Goal: Transaction & Acquisition: Purchase product/service

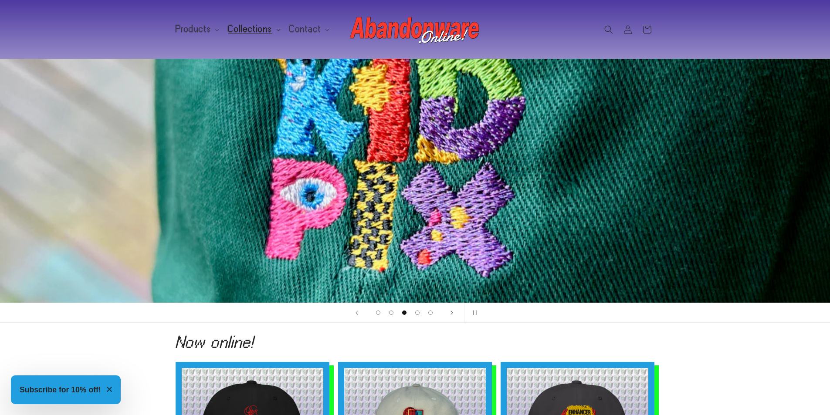
click at [252, 34] on summary "Collections" at bounding box center [253, 29] width 61 height 18
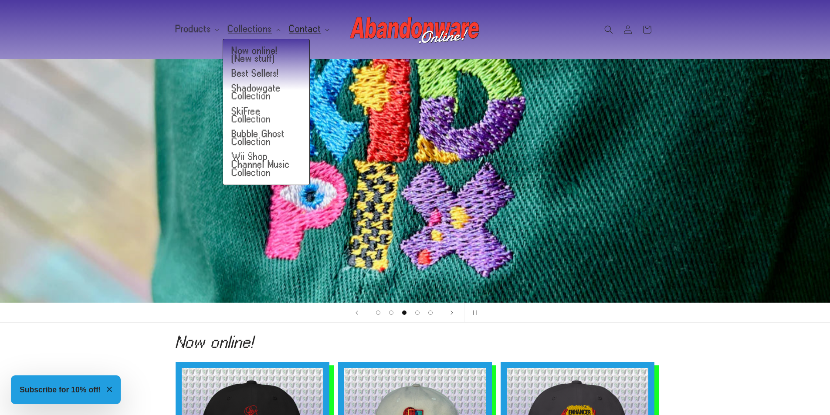
click at [306, 27] on span "Contact" at bounding box center [305, 29] width 32 height 8
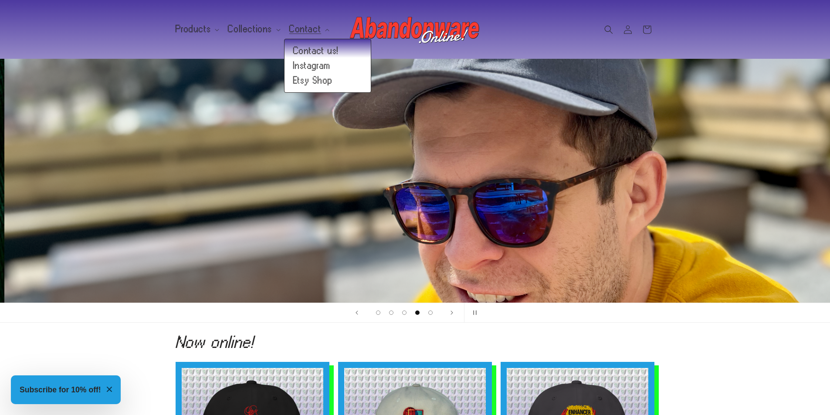
scroll to position [0, 2491]
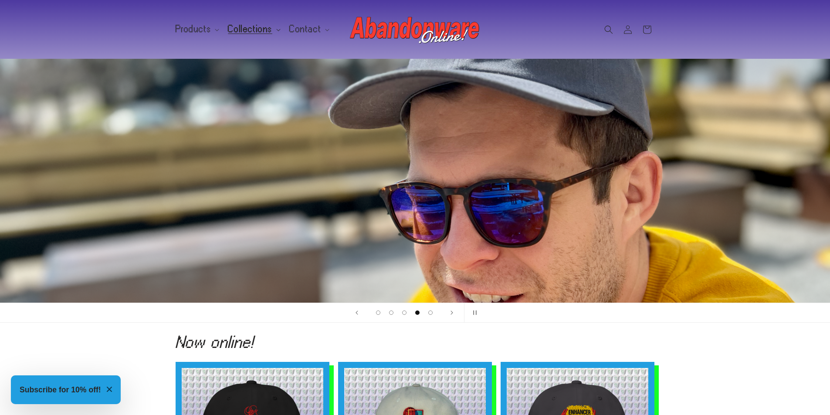
click at [269, 27] on summary "Collections" at bounding box center [253, 29] width 61 height 18
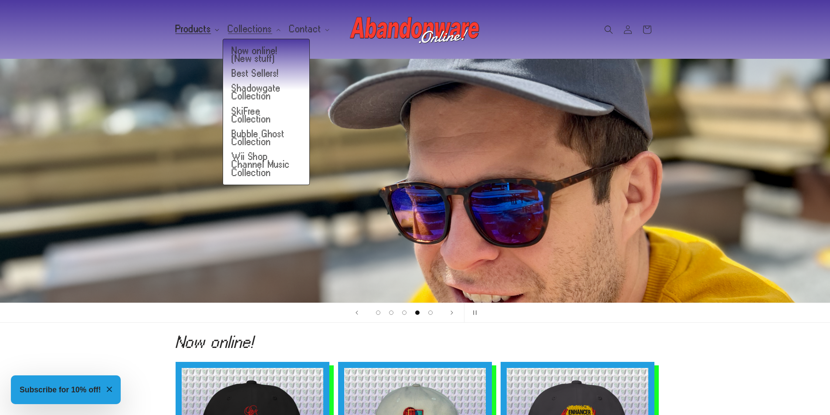
click at [204, 28] on span "Products" at bounding box center [194, 29] width 36 height 8
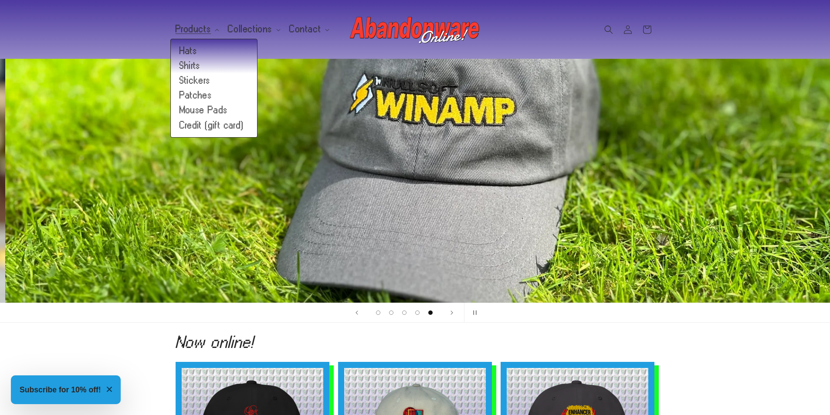
scroll to position [0, 3321]
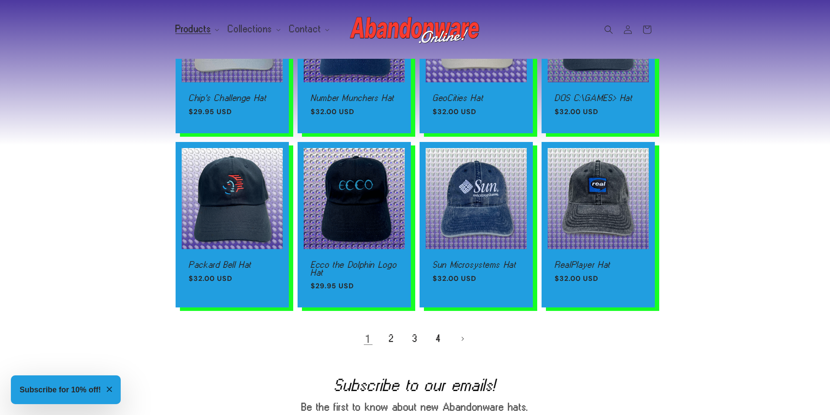
scroll to position [479, 0]
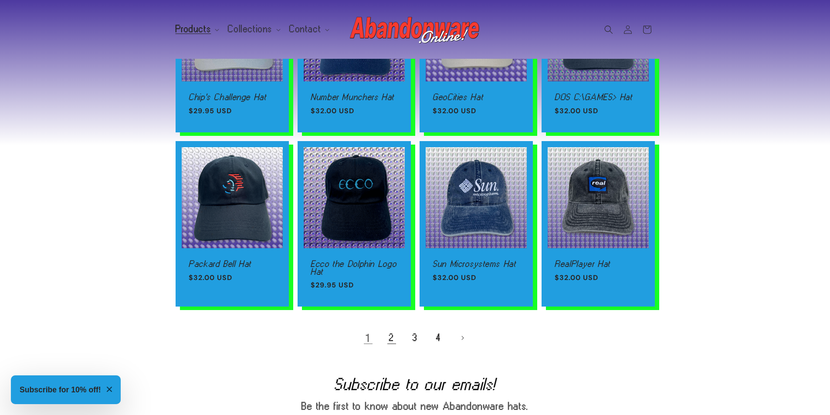
click at [387, 338] on link "2" at bounding box center [391, 338] width 19 height 19
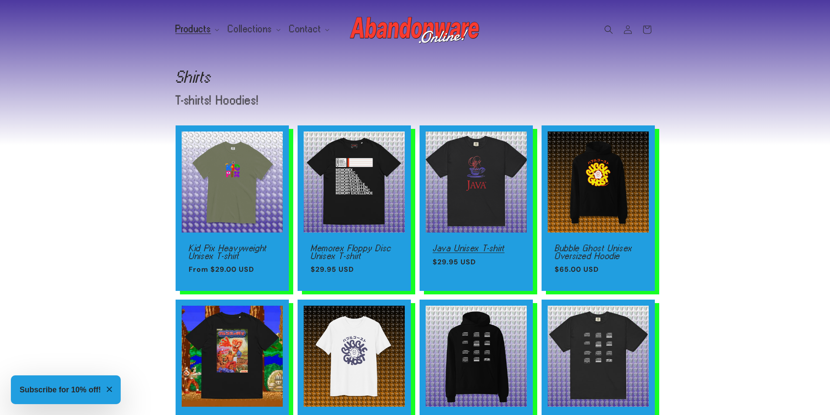
click at [467, 245] on link "Java Unisex T-shirt" at bounding box center [476, 249] width 87 height 8
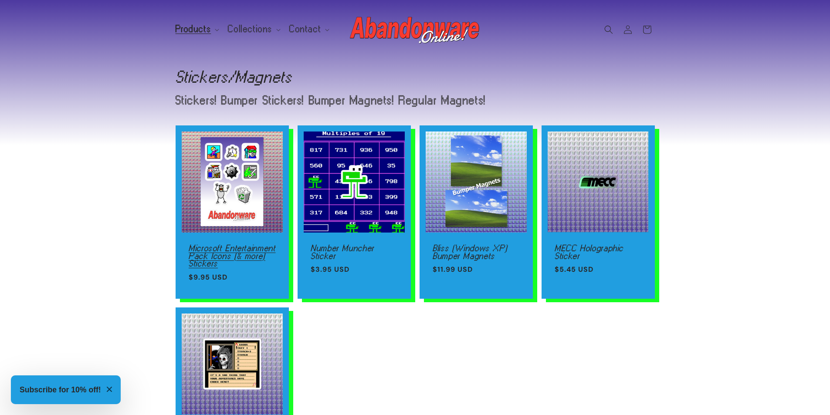
click at [271, 245] on link "Microsoft Entertainment Pack Icons (& more) Stickers" at bounding box center [232, 256] width 87 height 23
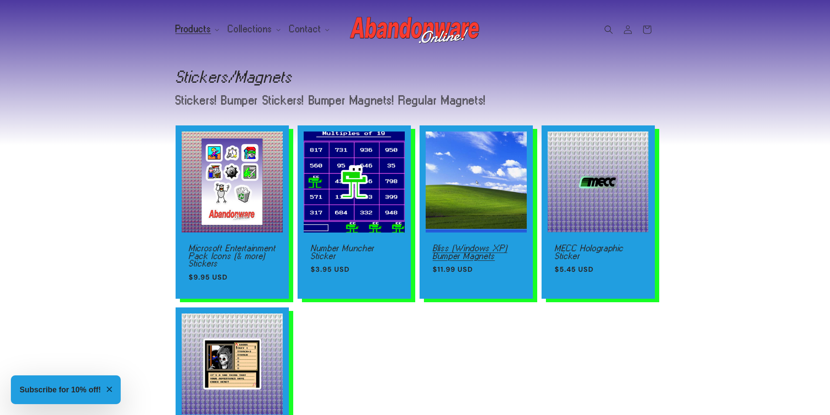
click at [445, 245] on link "Bliss (Windows XP) Bumper Magnets" at bounding box center [476, 252] width 87 height 15
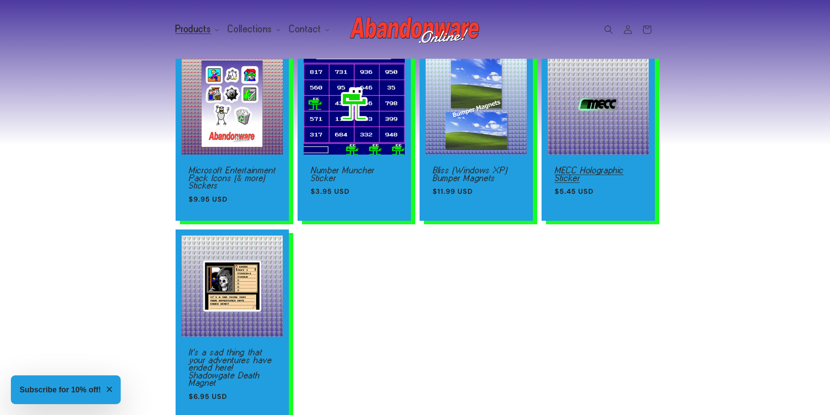
scroll to position [87, 0]
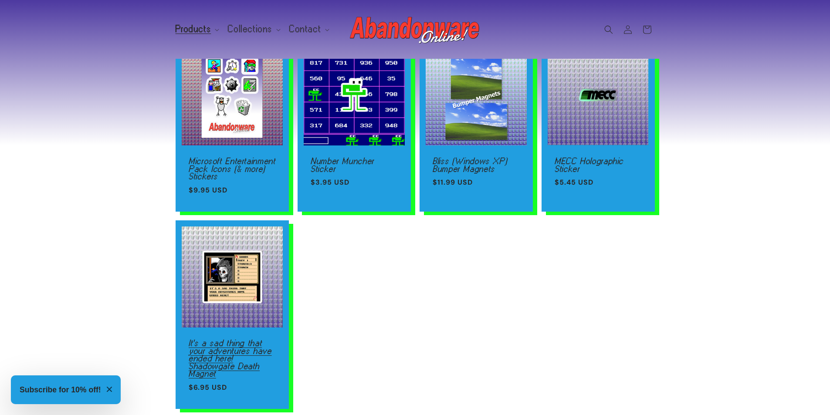
click at [252, 340] on link "It's a sad thing that your adventures have ended here! Shadowgate Death Magnet" at bounding box center [232, 359] width 87 height 38
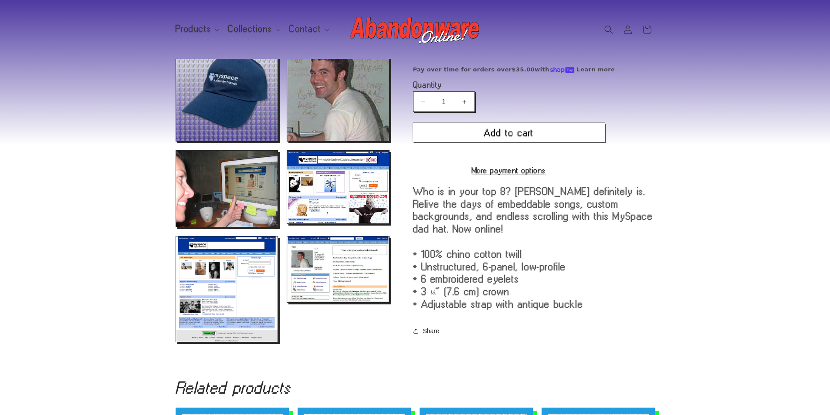
scroll to position [262, 0]
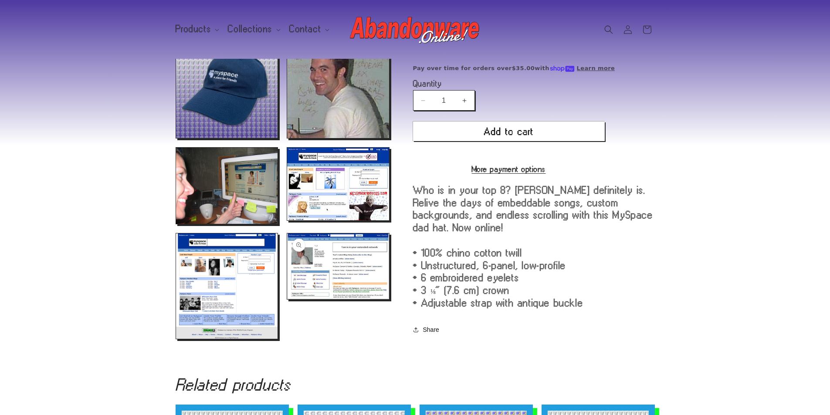
click at [287, 299] on button "Open media 7 in modal" at bounding box center [287, 299] width 0 height 0
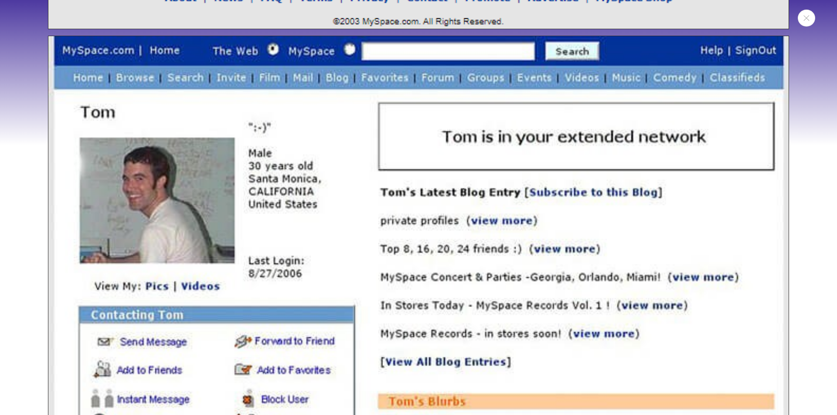
click at [27, 177] on div "Media gallery" at bounding box center [418, 207] width 837 height 415
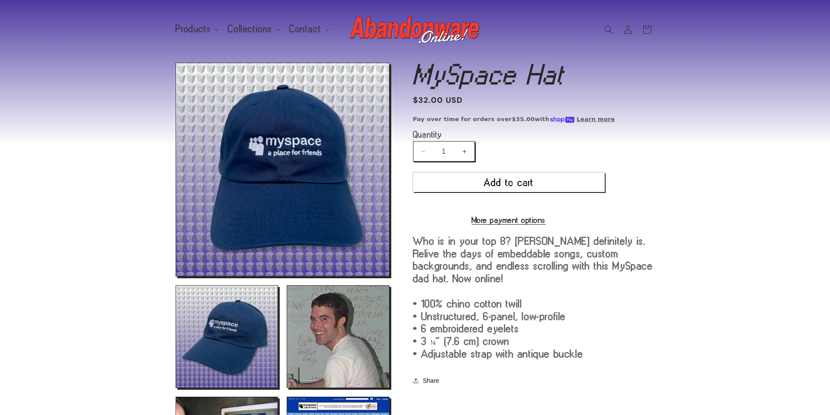
scroll to position [0, 0]
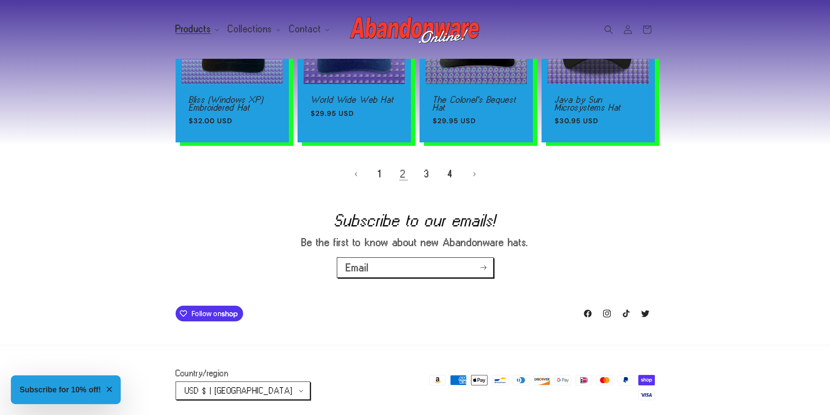
scroll to position [654, 0]
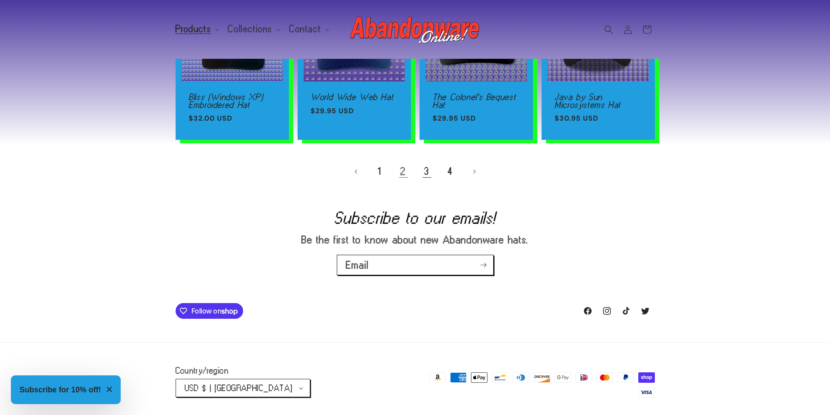
click at [425, 177] on link "3" at bounding box center [427, 171] width 19 height 19
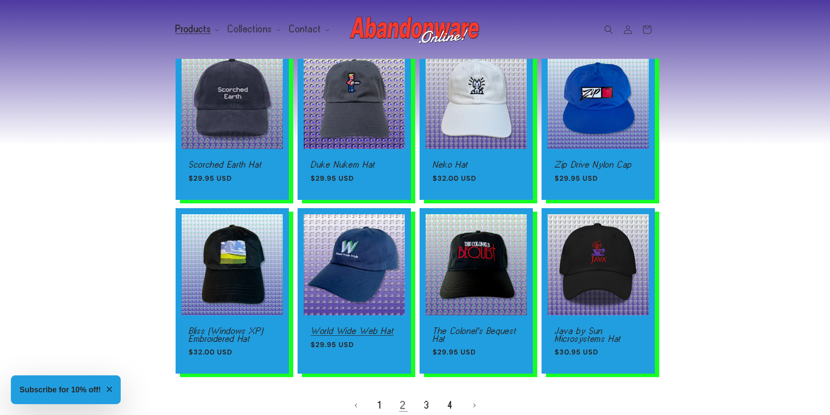
scroll to position [392, 0]
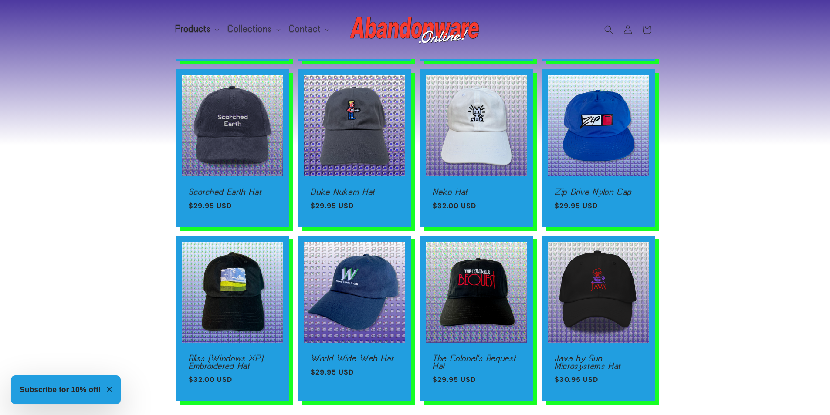
click at [383, 355] on link "World Wide Web Hat" at bounding box center [354, 359] width 87 height 8
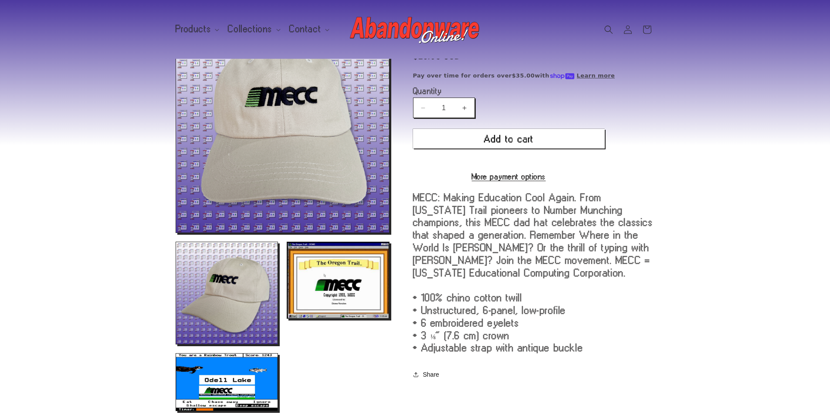
scroll to position [44, 0]
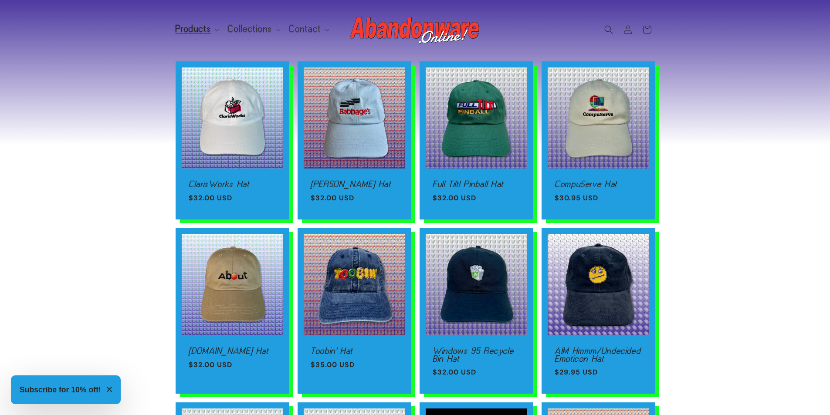
scroll to position [436, 0]
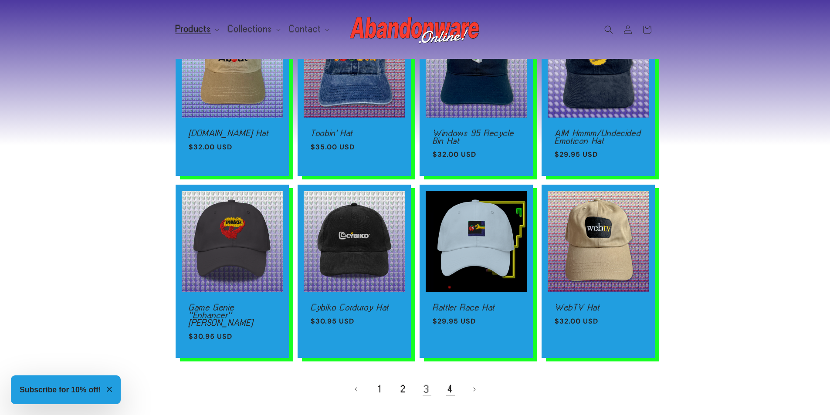
click at [448, 383] on link "4" at bounding box center [450, 389] width 19 height 19
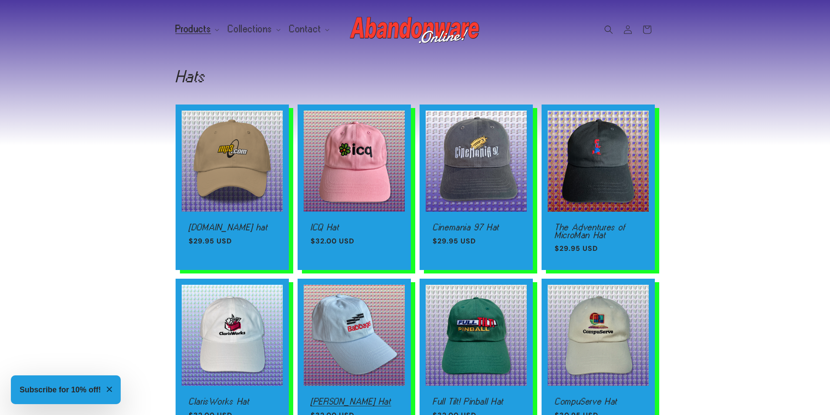
scroll to position [0, 0]
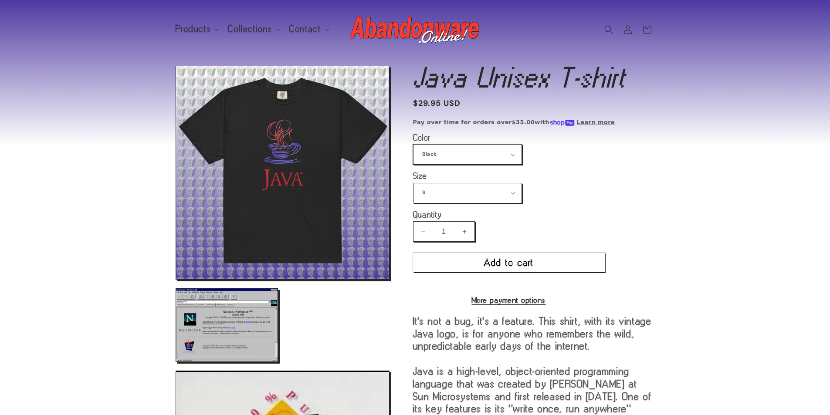
click at [438, 151] on select "Black White" at bounding box center [468, 155] width 108 height 20
click at [468, 195] on select "S M L XL 2XL 3XL 4XL" at bounding box center [468, 193] width 108 height 20
select select "XL"
click at [414, 183] on select "S M L XL 2XL 3XL 4XL" at bounding box center [468, 193] width 108 height 20
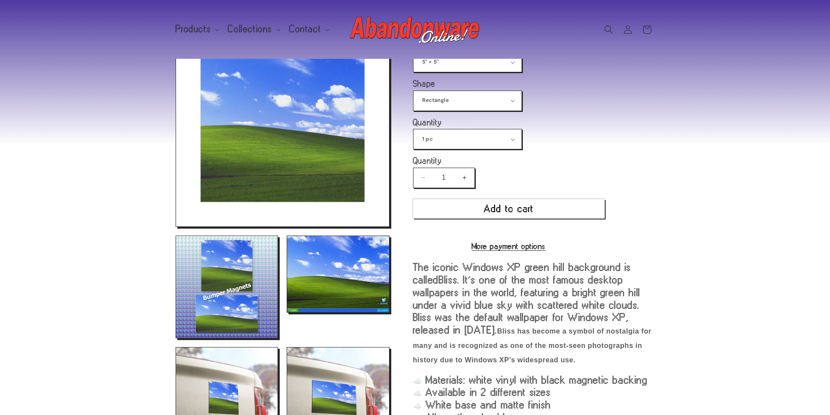
scroll to position [87, 0]
